Goal: Transaction & Acquisition: Download file/media

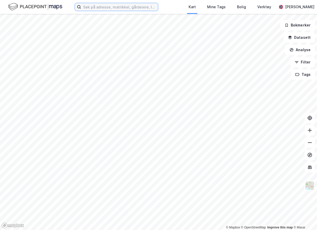
click at [116, 5] on input at bounding box center [119, 7] width 77 height 8
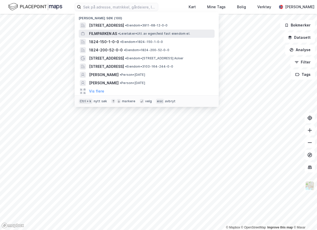
click at [115, 36] on span "FILMPARKEN AS" at bounding box center [103, 34] width 28 height 6
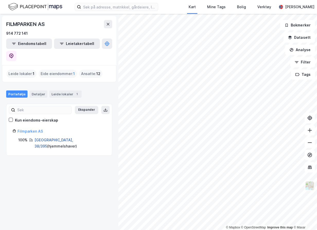
click at [53, 138] on link "[GEOGRAPHIC_DATA], 38/395" at bounding box center [53, 143] width 39 height 11
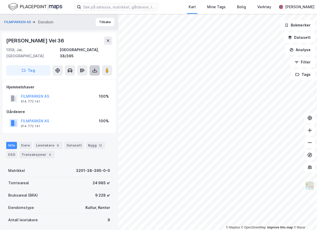
click at [97, 68] on icon at bounding box center [94, 70] width 5 height 5
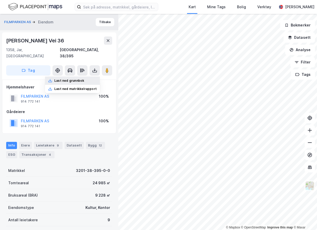
click at [76, 79] on div "Last ned grunnbok" at bounding box center [69, 81] width 30 height 4
